Goal: Transaction & Acquisition: Subscribe to service/newsletter

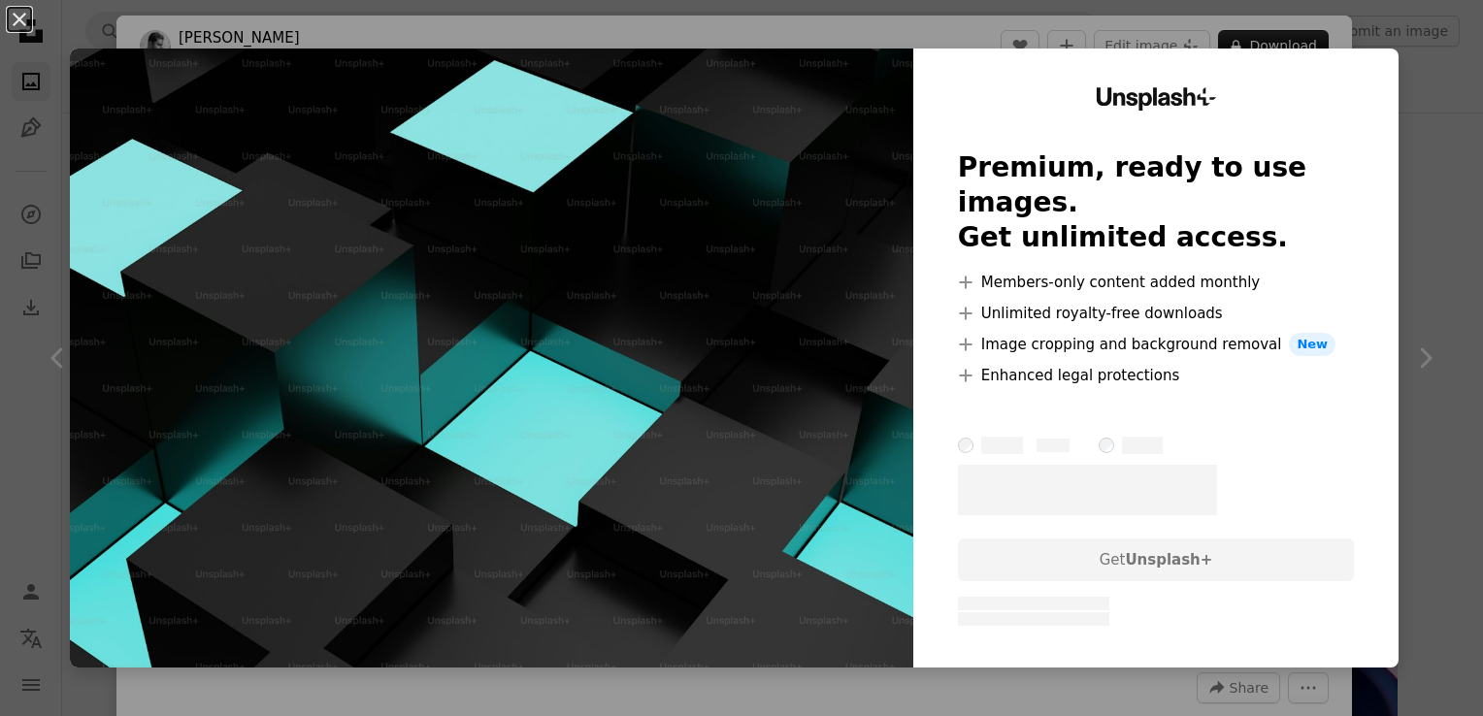
scroll to position [679, 0]
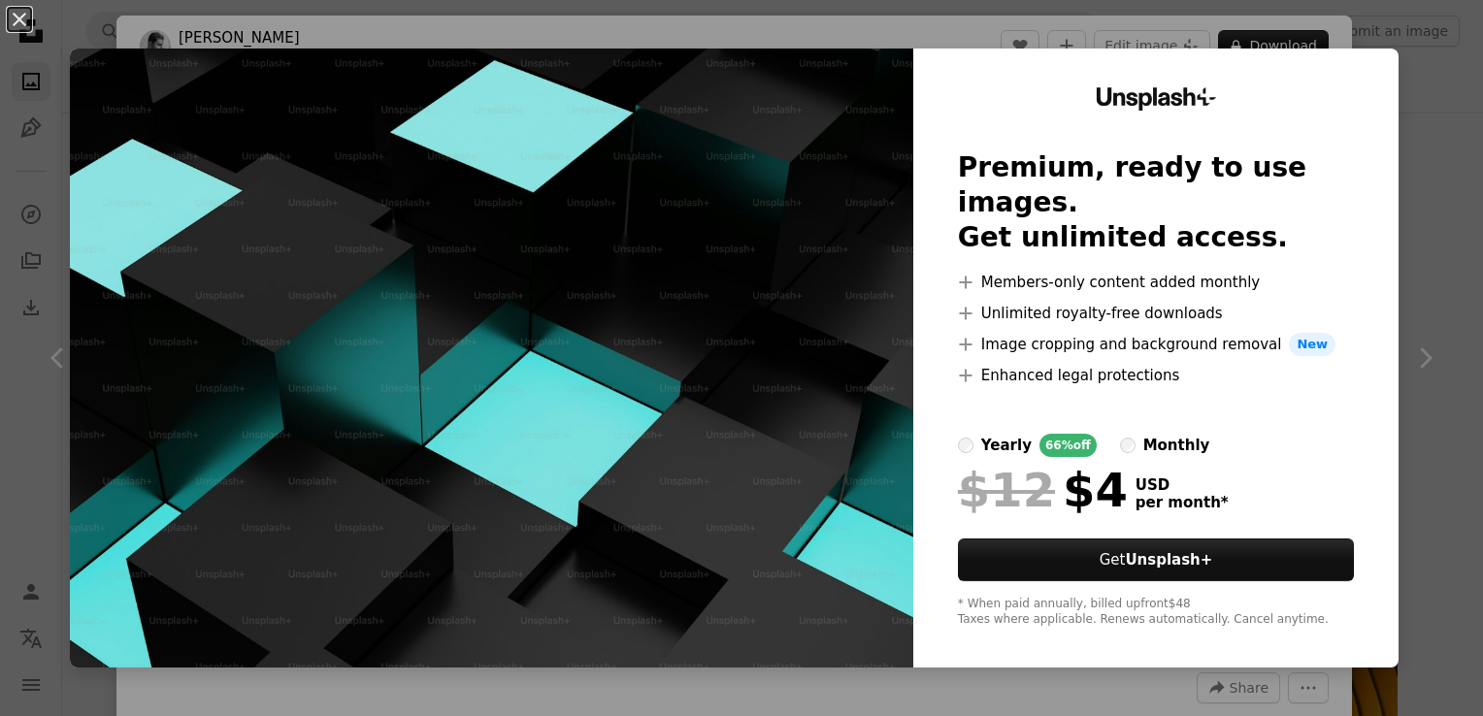
click at [10, 27] on button "An X shape" at bounding box center [19, 19] width 23 height 23
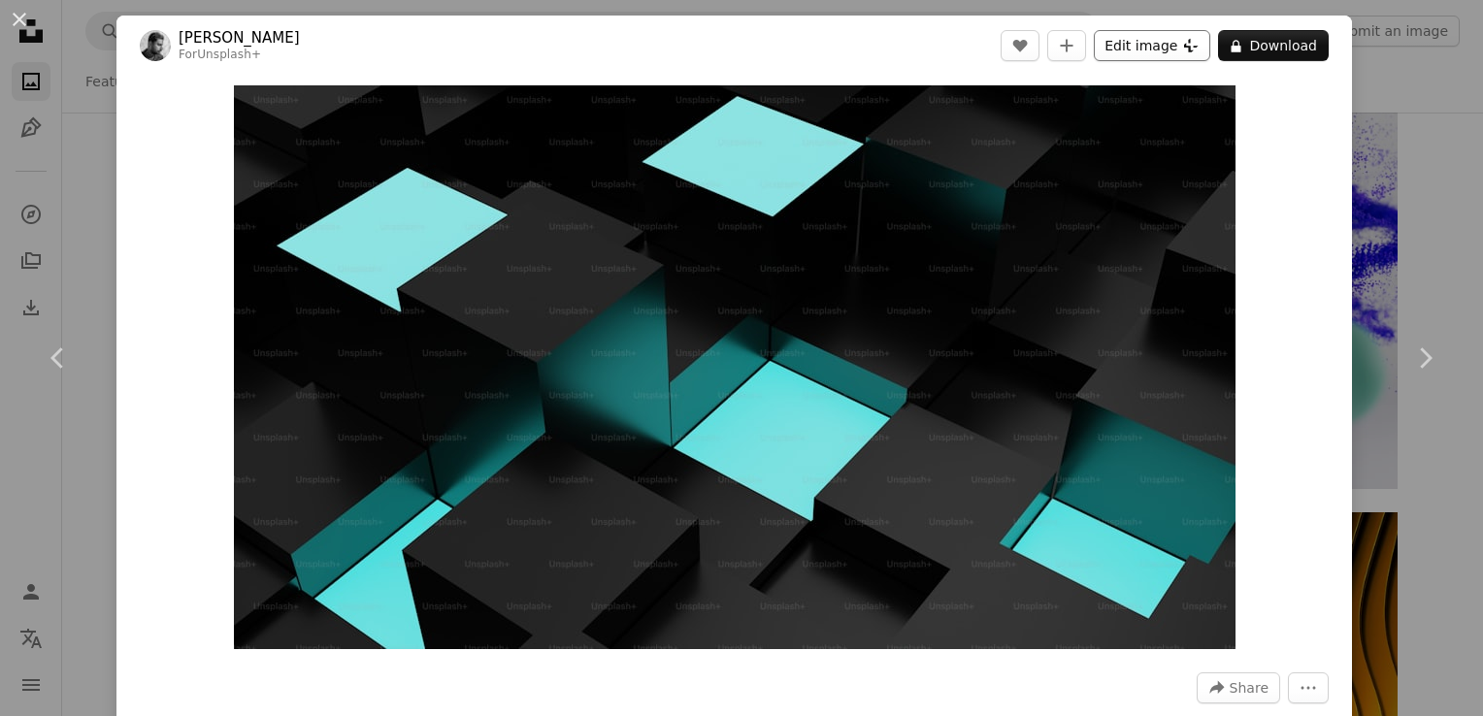
click at [1107, 50] on button "Edit image Plus sign for Unsplash+" at bounding box center [1152, 45] width 116 height 31
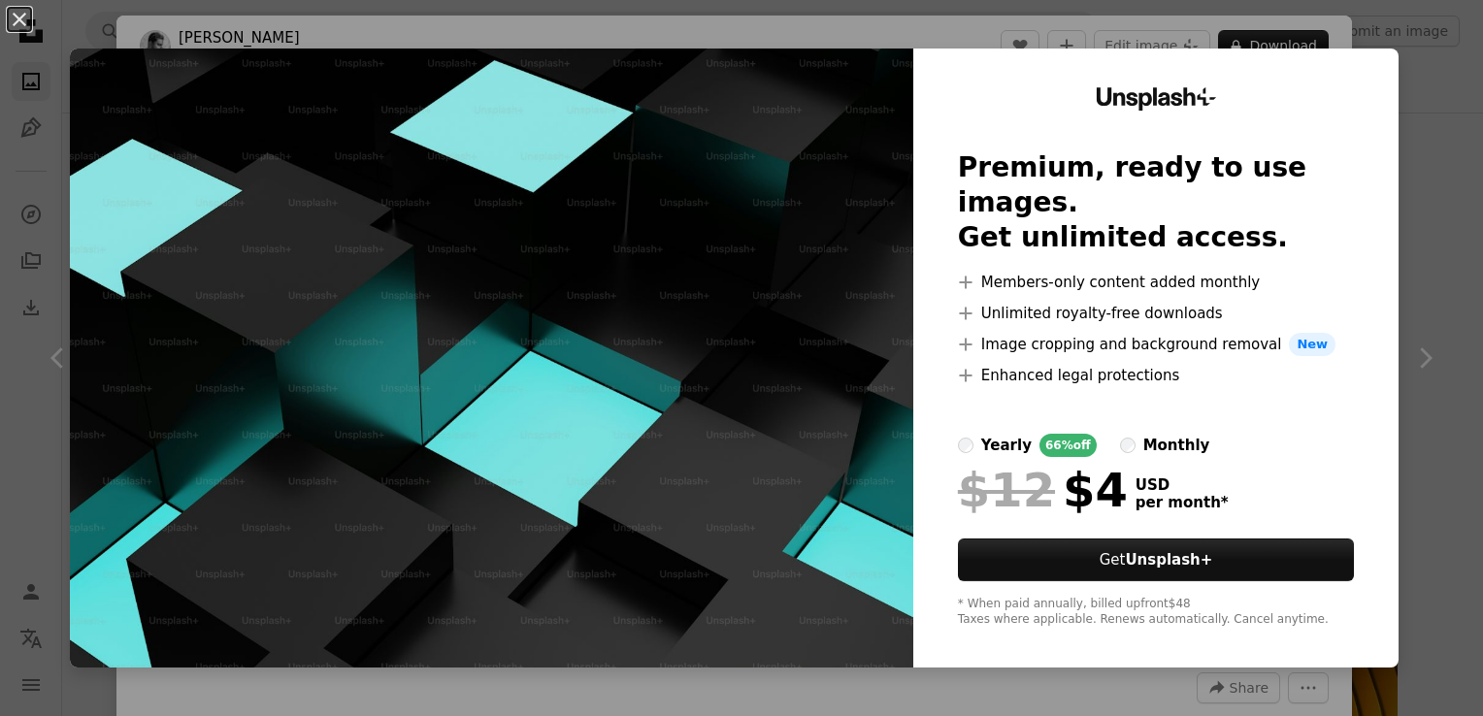
click at [1459, 340] on div "An X shape Unsplash+ Premium, ready to use images. Get unlimited access. A plus…" at bounding box center [741, 358] width 1483 height 716
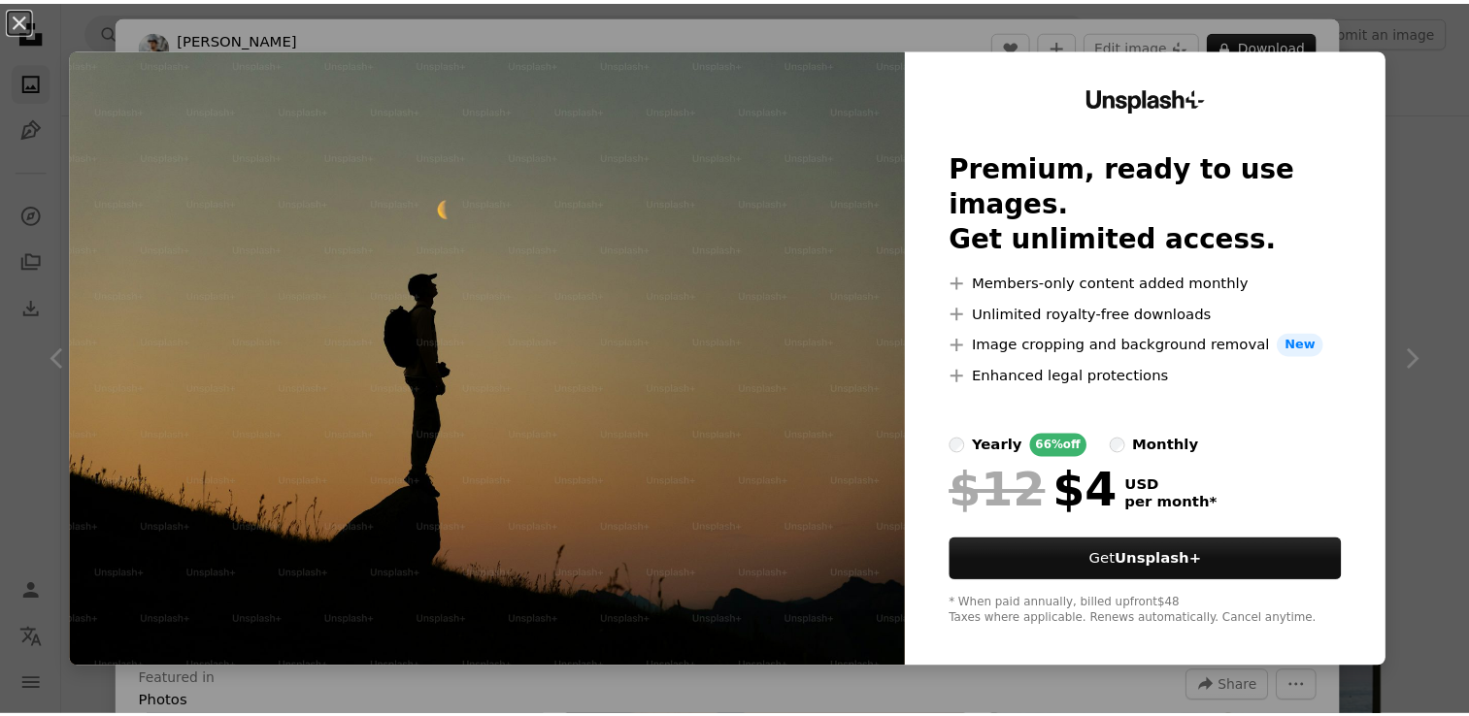
scroll to position [291, 0]
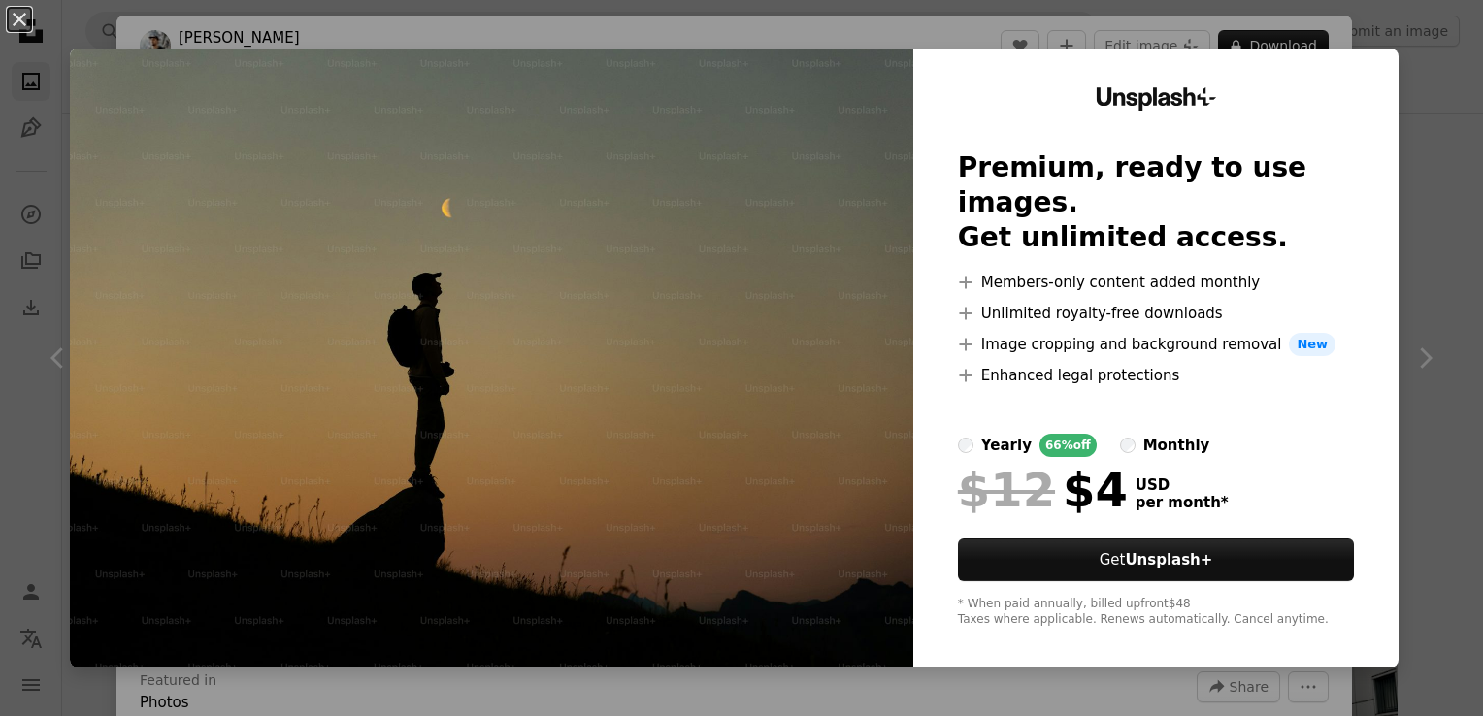
click at [1120, 434] on label "monthly" at bounding box center [1165, 445] width 90 height 23
click at [24, 19] on button "An X shape" at bounding box center [19, 19] width 23 height 23
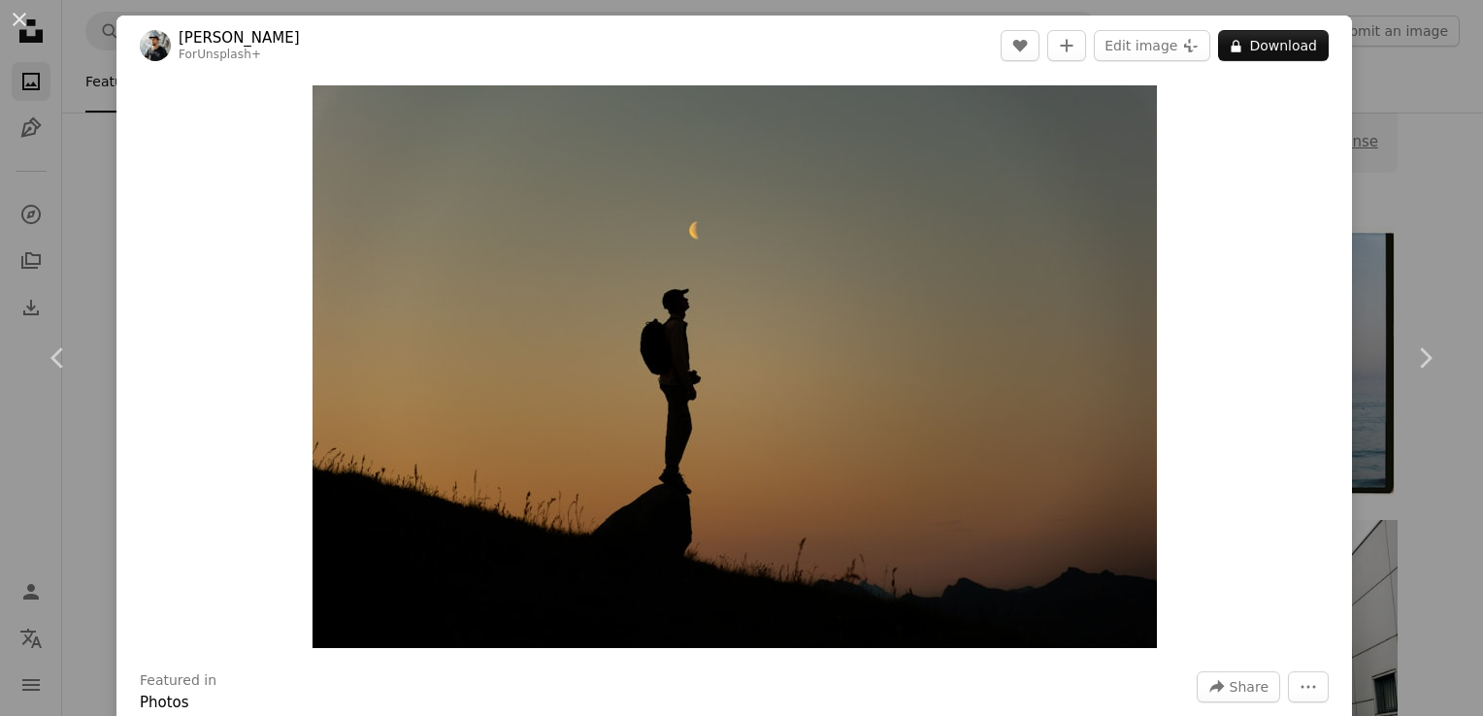
drag, startPoint x: 1482, startPoint y: 255, endPoint x: 1467, endPoint y: 298, distance: 45.4
click at [1300, 682] on icon "More Actions" at bounding box center [1308, 686] width 17 height 17
click at [0, 25] on dialog "An X shape Chevron left Chevron right [PERSON_NAME] For Unsplash+ A heart A plu…" at bounding box center [741, 358] width 1483 height 716
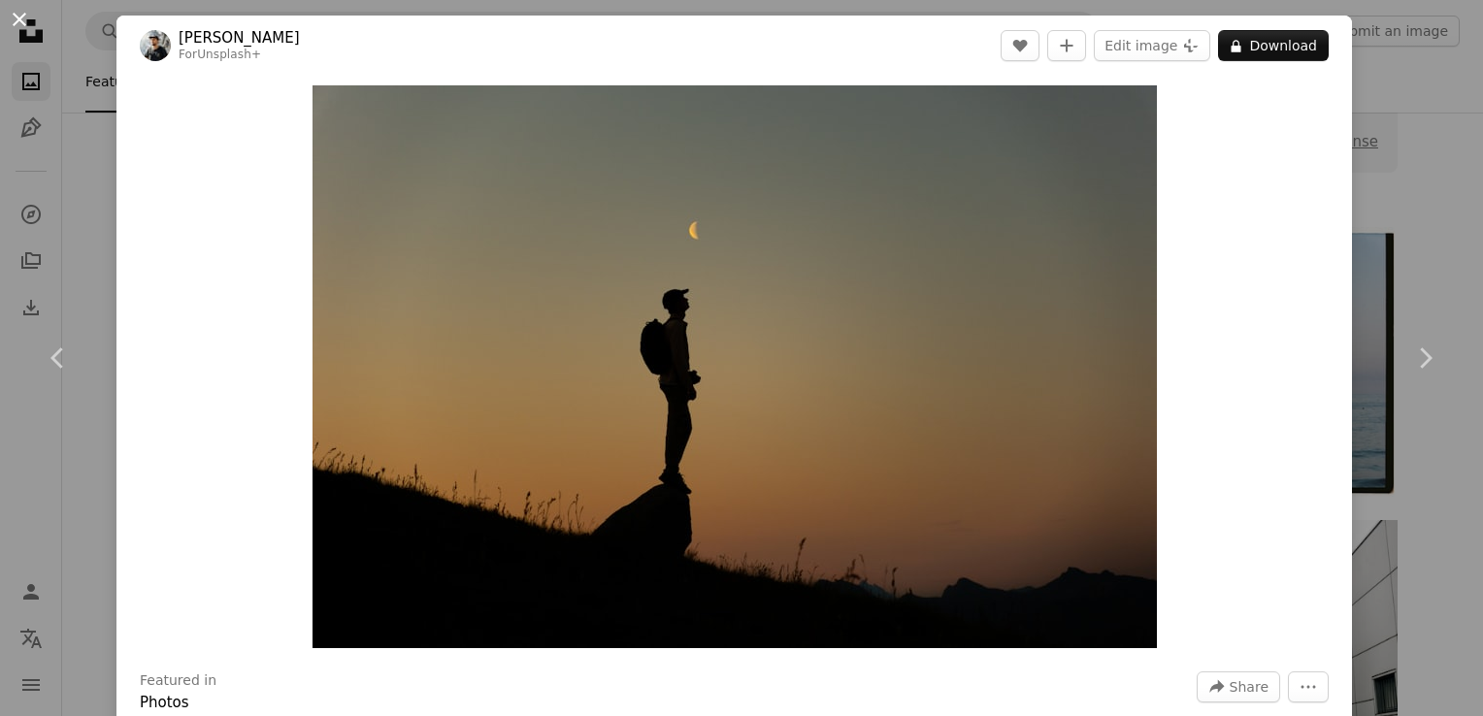
click at [15, 20] on button "An X shape" at bounding box center [19, 19] width 23 height 23
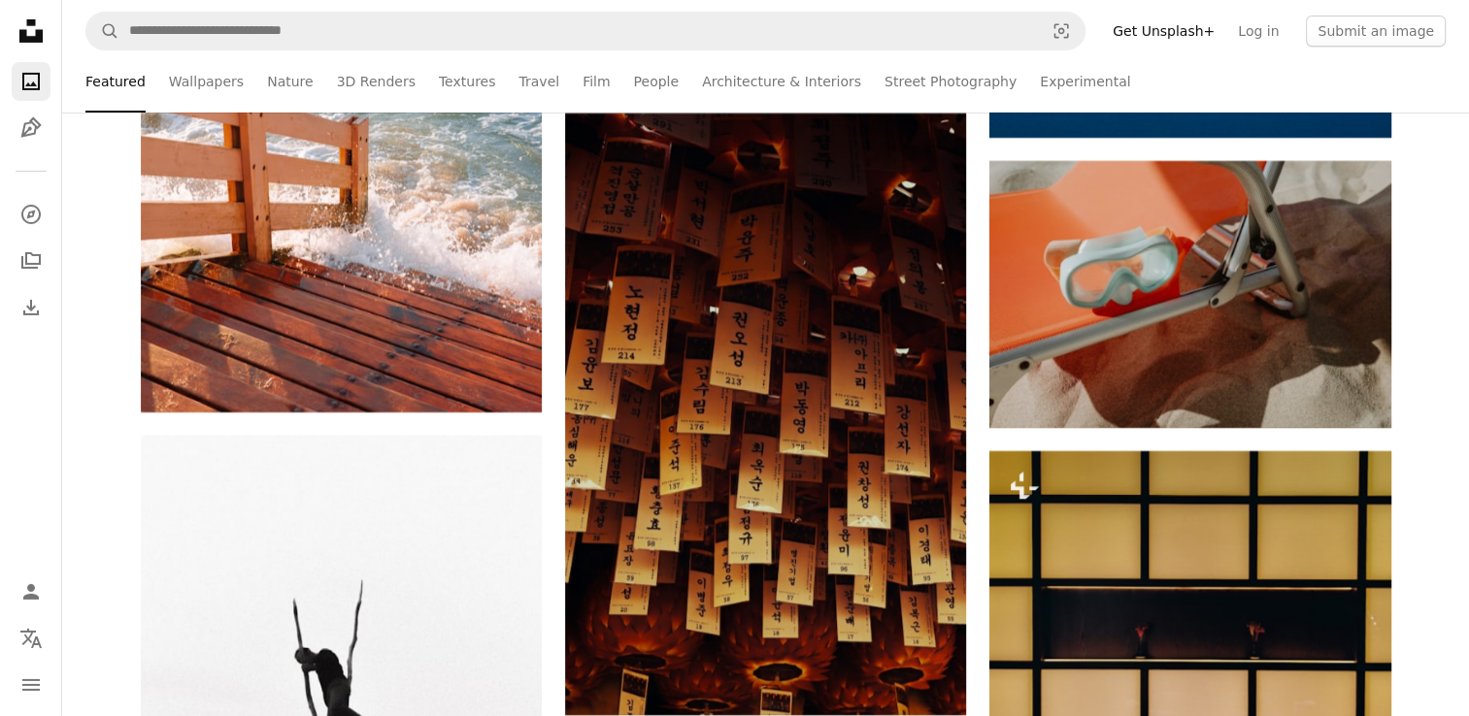
scroll to position [6600, 0]
